Goal: Navigation & Orientation: Find specific page/section

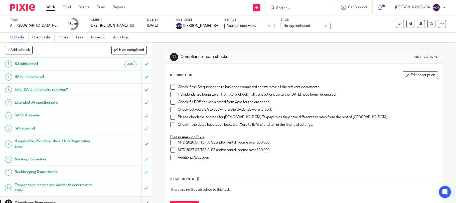
click at [212, 38] on div "Subtasks Client tasks Emails Files Notes (3) Audit logs" at bounding box center [228, 38] width 456 height 10
click at [159, 83] on div "11 Compliance Team checks Instructions Description Edit description Check if th…" at bounding box center [304, 123] width 304 height 160
click at [148, 37] on div "Subtasks Client tasks Emails Files Notes (3) Audit logs" at bounding box center [228, 38] width 456 height 10
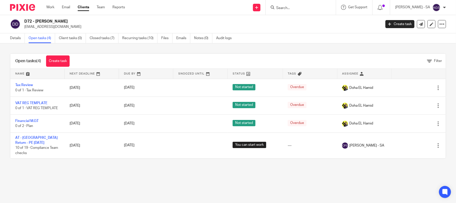
drag, startPoint x: 233, startPoint y: 177, endPoint x: 268, endPoint y: 183, distance: 35.9
click at [233, 177] on main "D72 - OLGA DROVER olichka@grechukha.com Create task Update from Companies House…" at bounding box center [228, 101] width 456 height 203
click at [209, 168] on div "Open tasks (4) Create task Filter Name Next Deadline Due By Snoozed Until Statu…" at bounding box center [228, 105] width 456 height 125
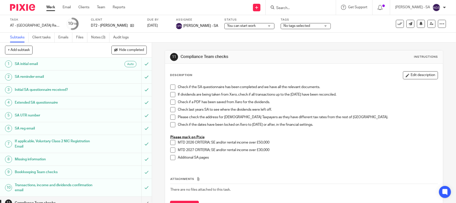
click at [212, 38] on div "Subtasks Client tasks Emails Files Notes (3) Audit logs" at bounding box center [228, 38] width 456 height 10
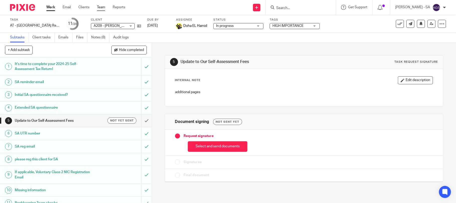
click at [102, 6] on link "Team" at bounding box center [101, 7] width 8 height 5
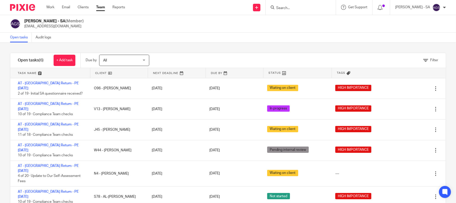
click at [192, 28] on div "[PERSON_NAME] - SA (Member) [EMAIL_ADDRESS][DOMAIN_NAME]" at bounding box center [228, 24] width 436 height 11
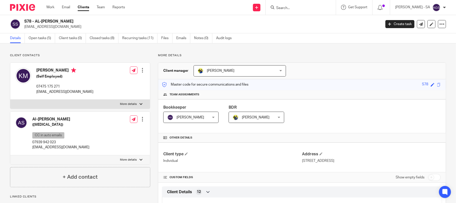
scroll to position [250, 0]
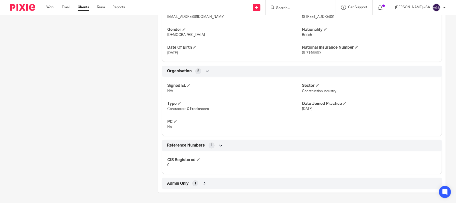
click at [189, 182] on div "Admin Only 1" at bounding box center [302, 183] width 273 height 9
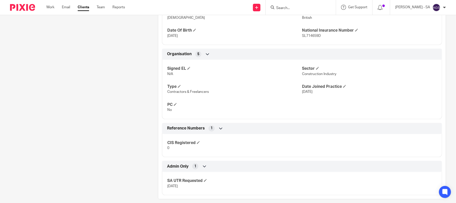
scroll to position [273, 0]
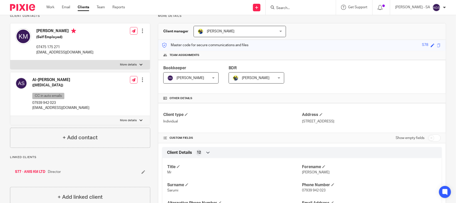
scroll to position [0, 0]
